Goal: Answer question/provide support

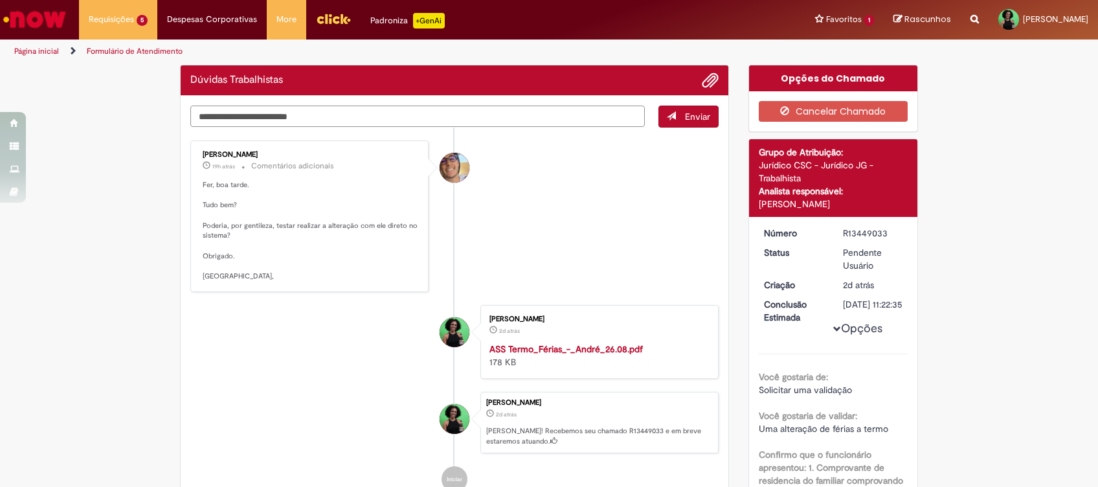
click at [438, 114] on textarea "Digite sua mensagem aqui..." at bounding box center [417, 117] width 454 height 22
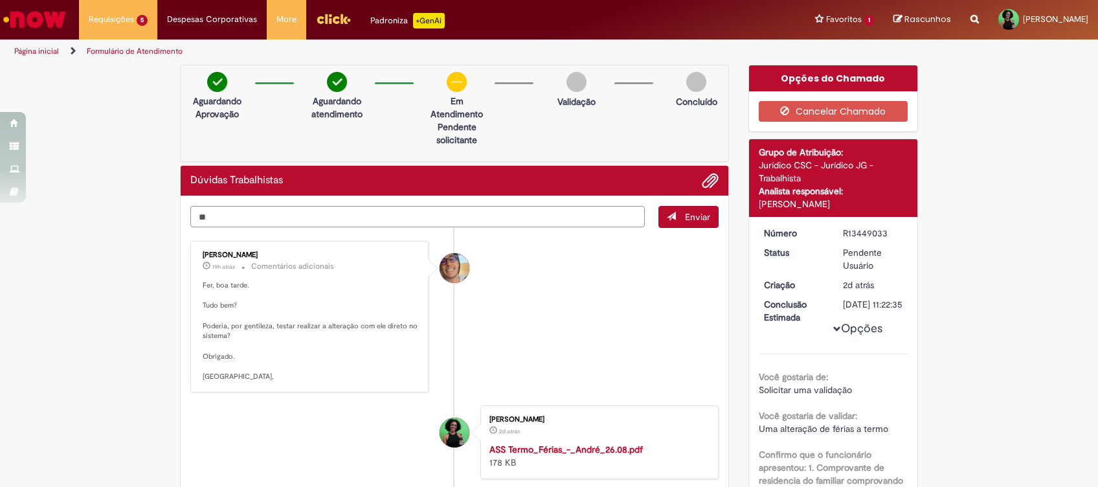
type textarea "*"
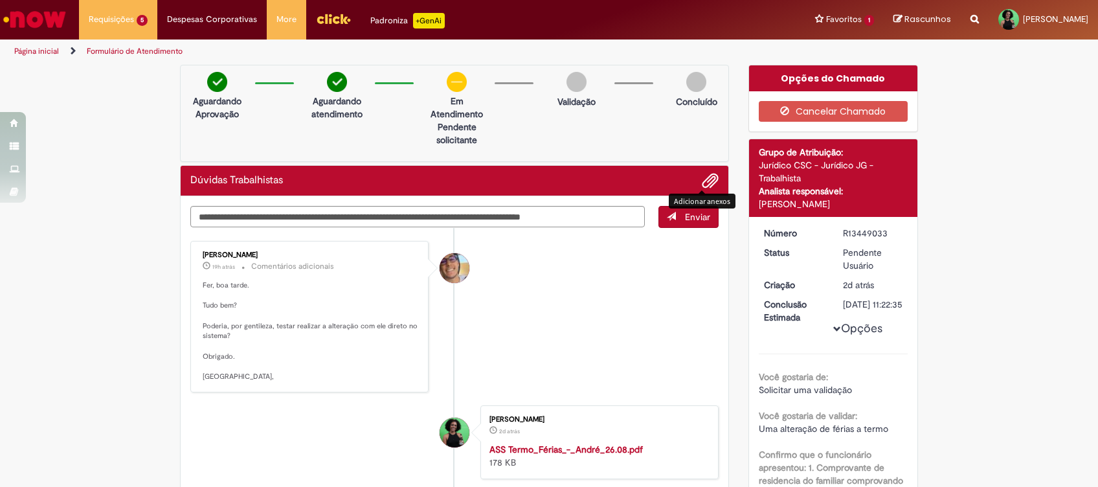
click at [702, 174] on span "Adicionar anexos" at bounding box center [710, 181] width 16 height 16
click at [618, 216] on textarea "**********" at bounding box center [417, 217] width 454 height 22
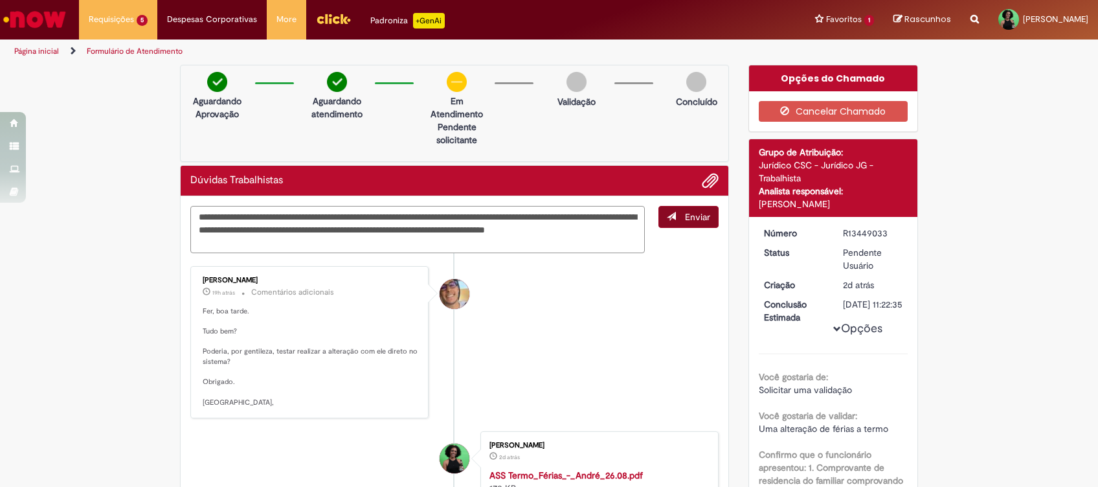
type textarea "**********"
click at [685, 216] on span "Enviar" at bounding box center [697, 217] width 25 height 12
click at [704, 173] on span "Adicionar anexos" at bounding box center [710, 181] width 16 height 16
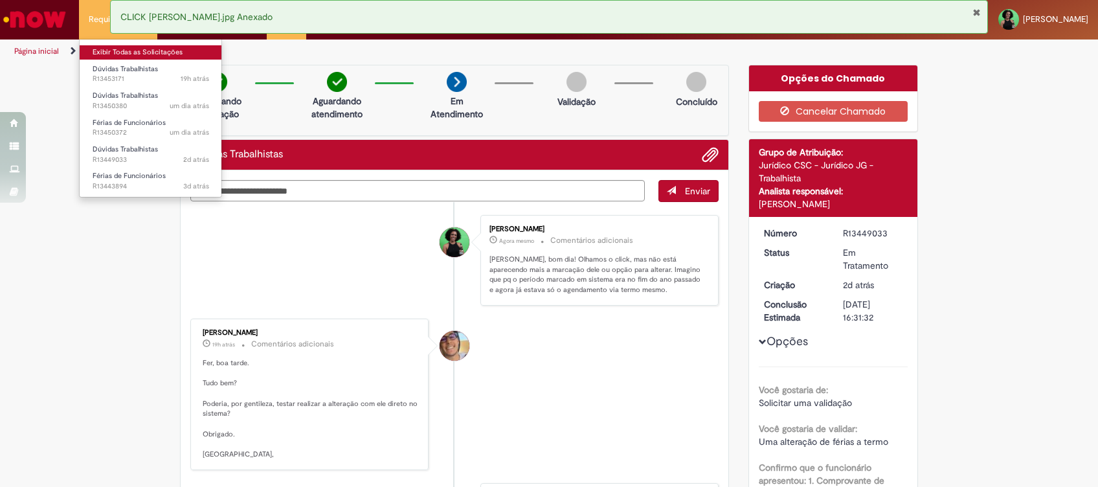
click at [124, 47] on link "Exibir Todas as Solicitações" at bounding box center [151, 52] width 142 height 14
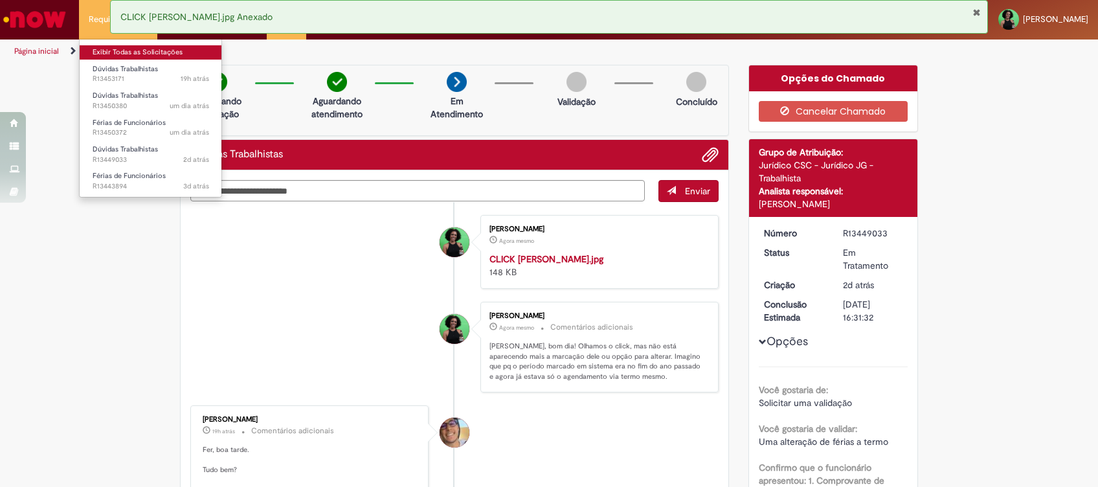
click at [99, 50] on link "Exibir Todas as Solicitações" at bounding box center [151, 52] width 142 height 14
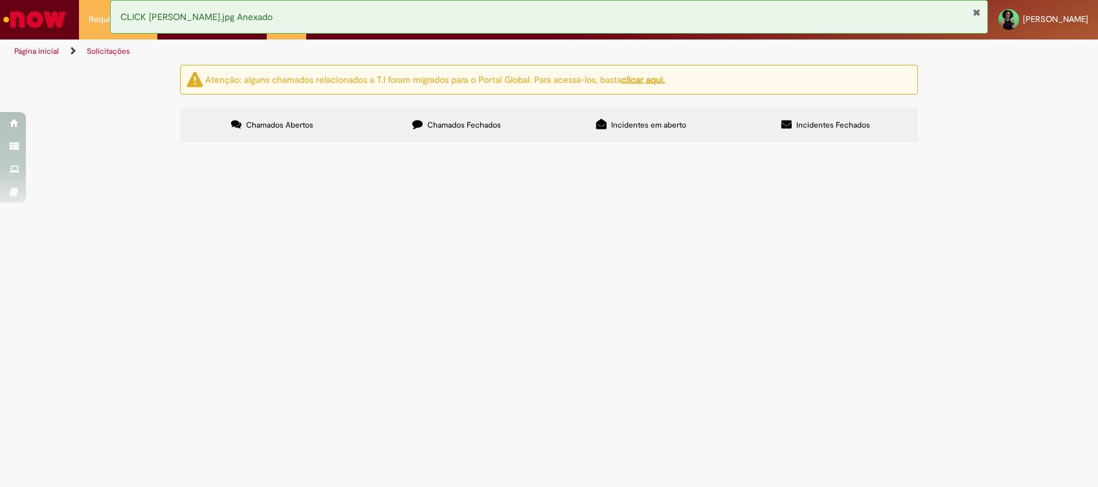
scroll to position [78, 0]
click at [976, 11] on button "Fechar Notificação" at bounding box center [976, 12] width 8 height 10
